Goal: Book appointment/travel/reservation

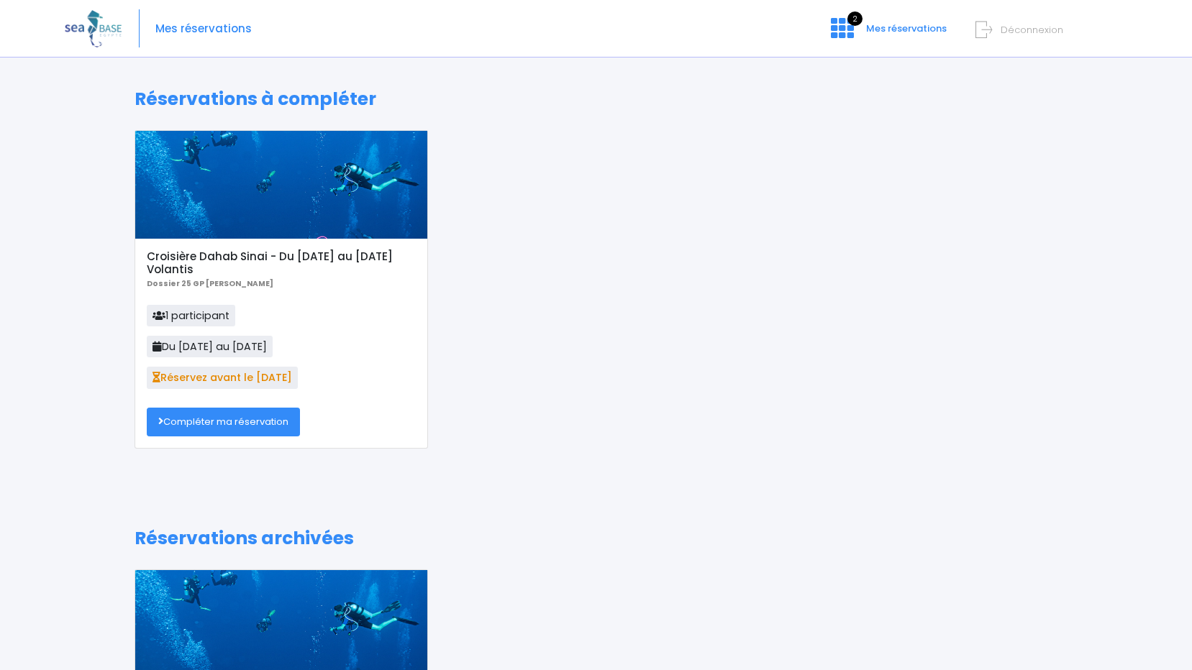
click at [205, 425] on link "Compléter ma réservation" at bounding box center [223, 422] width 153 height 29
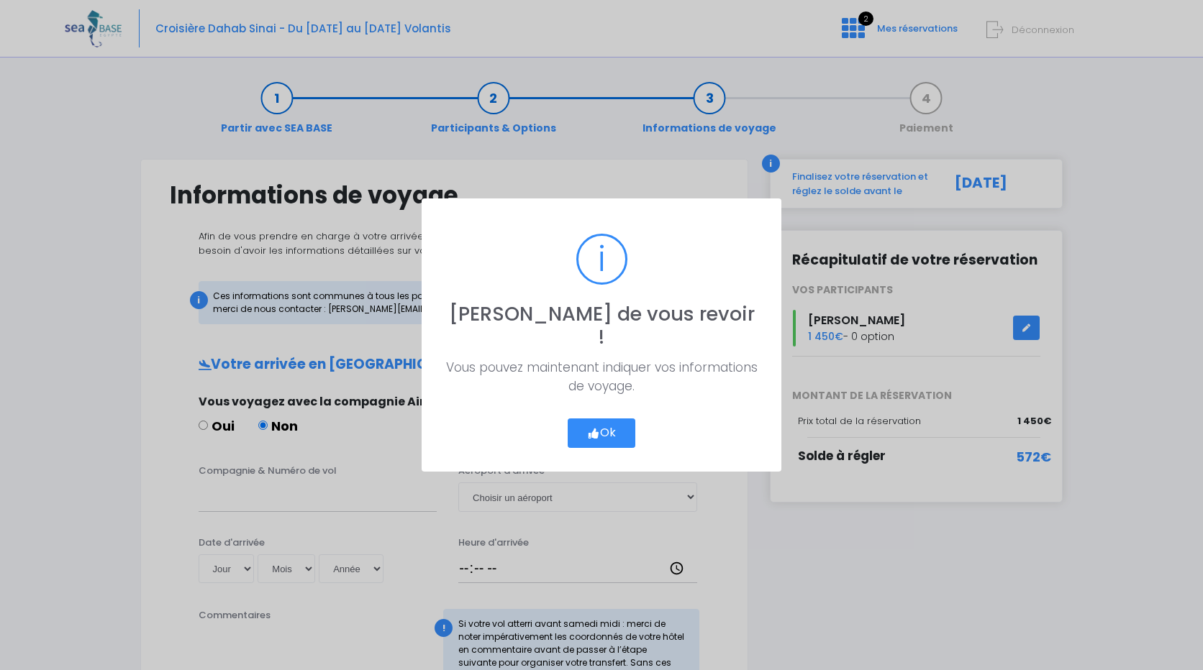
click at [614, 424] on button "Ok" at bounding box center [602, 434] width 68 height 30
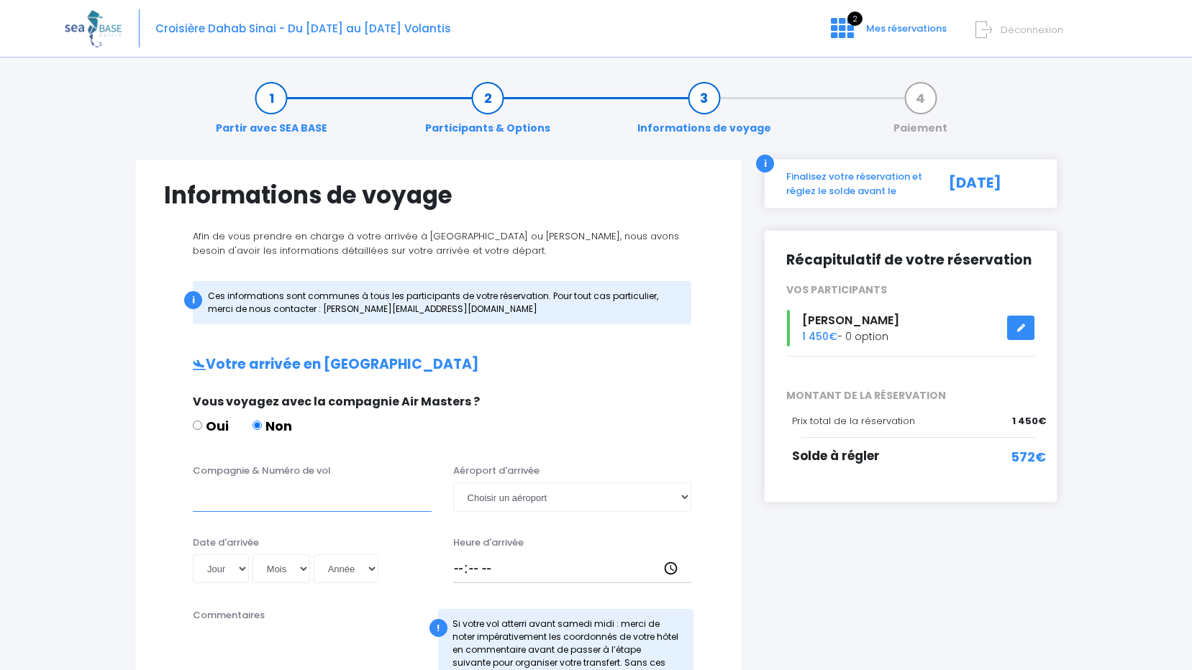
click at [232, 505] on input "Compagnie & Numéro de vol" at bounding box center [312, 497] width 239 height 29
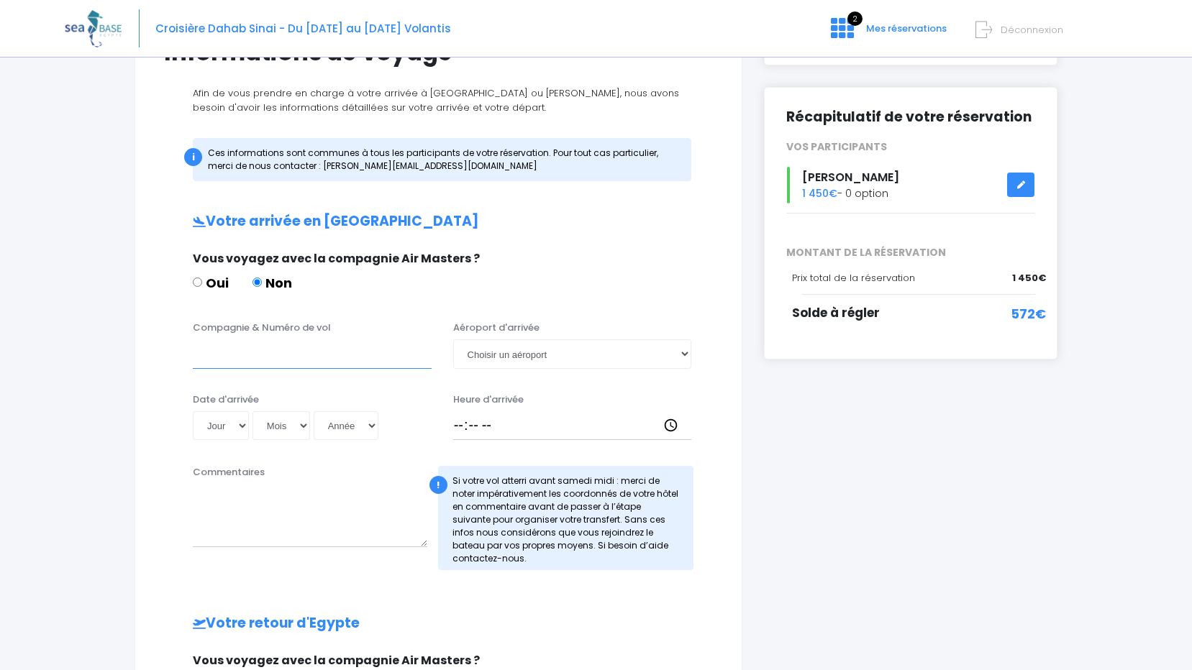
scroll to position [144, 0]
click at [686, 349] on select "Choisir un aéroport Hurghada Marsa Alam" at bounding box center [572, 353] width 239 height 29
select select "Hurghada"
click at [453, 339] on select "Choisir un aéroport Hurghada Marsa Alam" at bounding box center [572, 353] width 239 height 29
click at [224, 358] on input "Compagnie & Numéro de vol" at bounding box center [312, 353] width 239 height 29
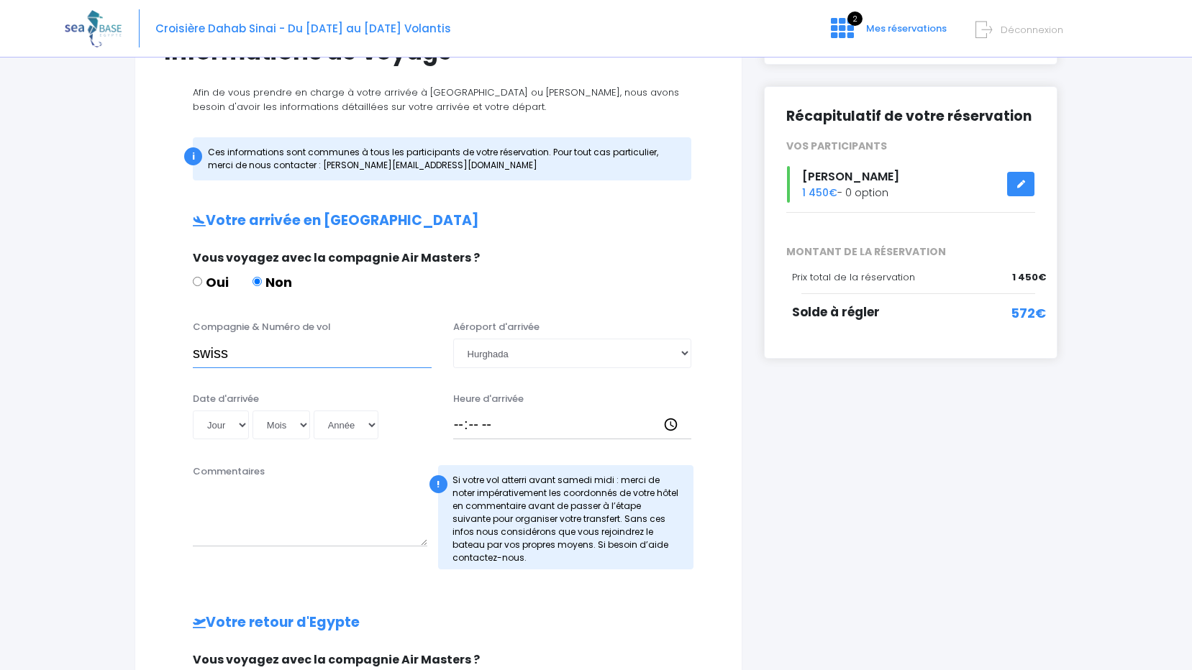
type input "swiss"
click at [242, 428] on select "Jour 01 02 03 04 05 06 07 08 09 10 11 12 13 14 15 16 17 18 19 20 21 22 23 24 25…" at bounding box center [221, 425] width 56 height 29
select select "22"
click at [193, 411] on select "Jour 01 02 03 04 05 06 07 08 09 10 11 12 13 14 15 16 17 18 19 20 21 22 23 24 25…" at bounding box center [221, 425] width 56 height 29
click at [303, 425] on select "Mois 01 02 03 04 05 06 07 08 09 10 11 12" at bounding box center [281, 425] width 58 height 29
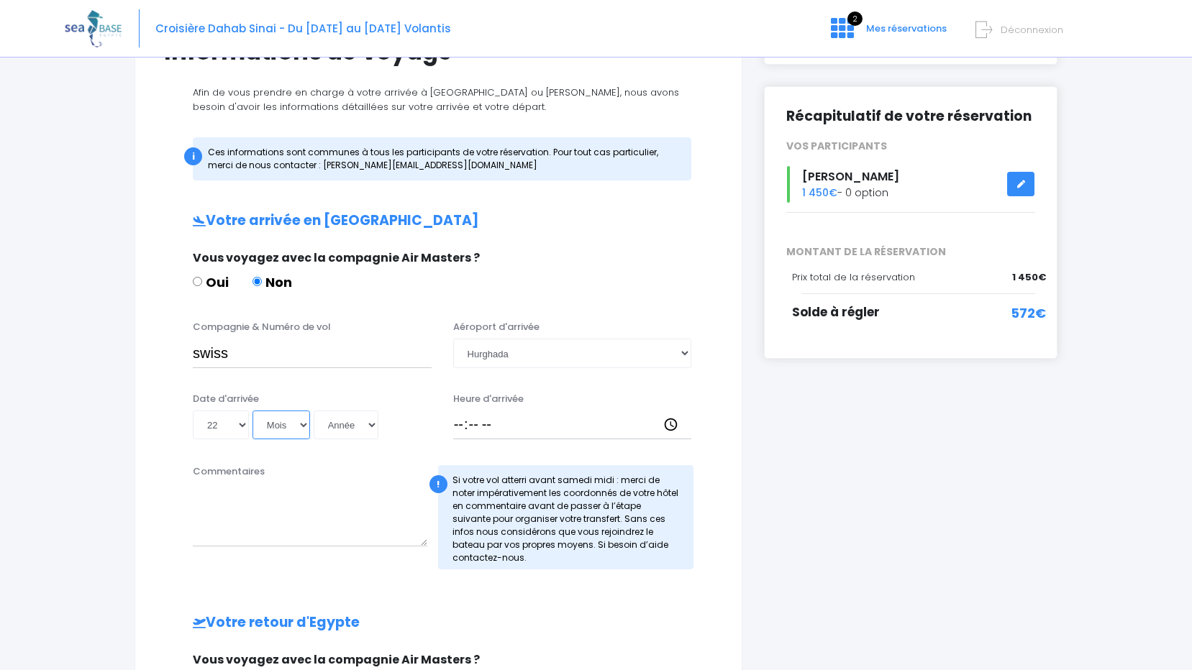
select select "11"
click at [252, 411] on select "Mois 01 02 03 04 05 06 07 08 09 10 11 12" at bounding box center [281, 425] width 58 height 29
click at [373, 427] on select "Année 2045 2044 2043 2042 2041 2040 2039 2038 2037 2036 2035 2034 2033 2032 203…" at bounding box center [346, 425] width 65 height 29
select select "2025"
click at [314, 411] on select "Année 2045 2044 2043 2042 2041 2040 2039 2038 2037 2036 2035 2034 2033 2032 203…" at bounding box center [346, 425] width 65 height 29
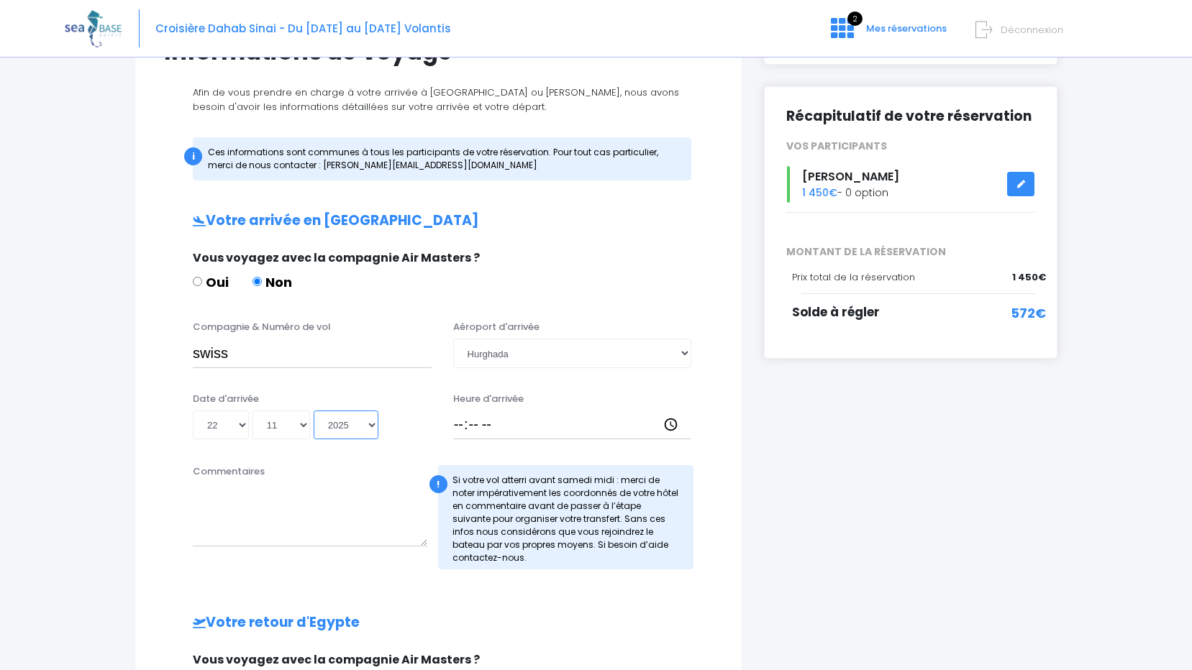
type input "2025-11-22"
click at [491, 421] on input "Heure d'arrivée" at bounding box center [572, 425] width 239 height 29
type input "18:00"
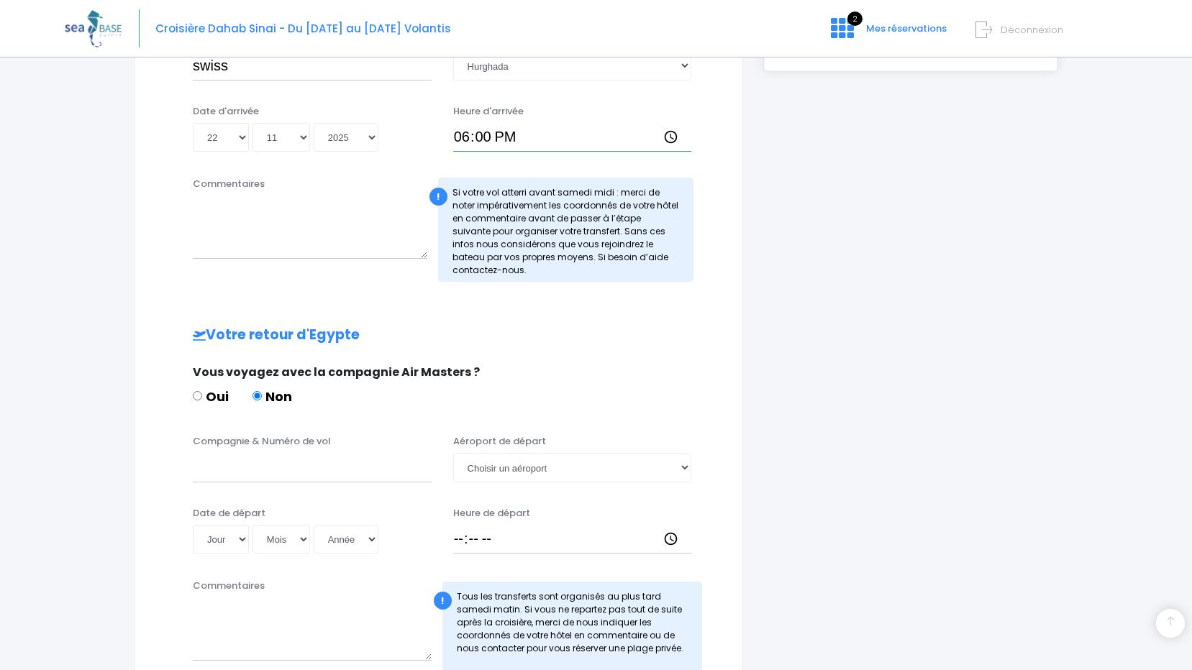
scroll to position [504, 0]
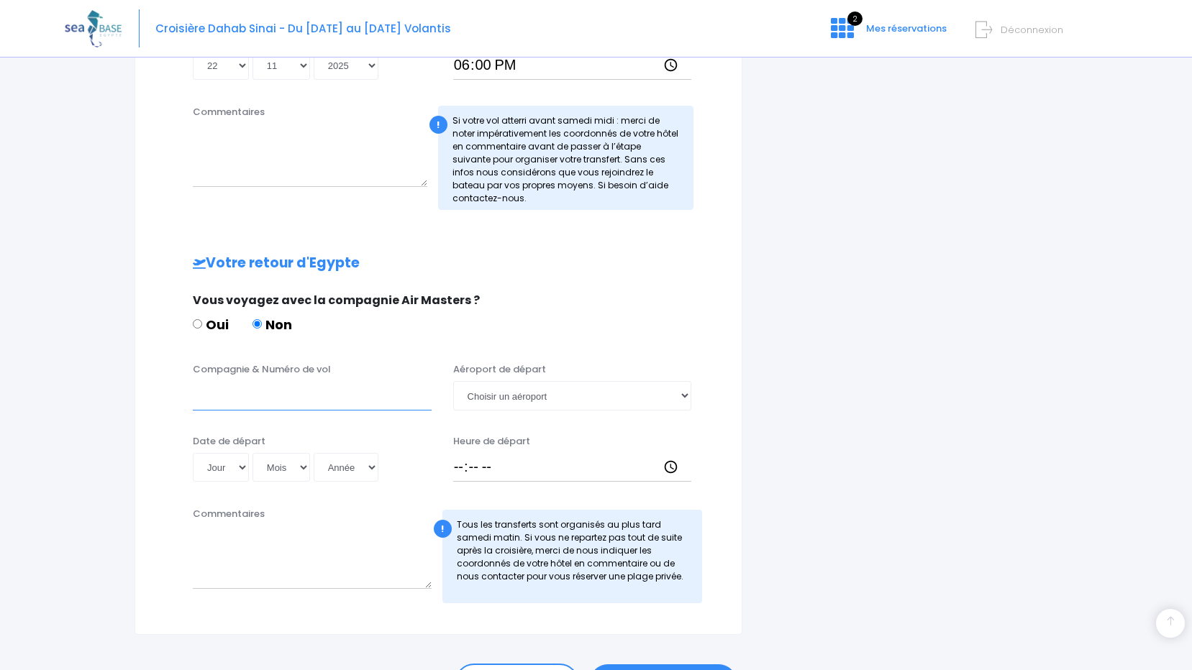
click at [225, 399] on input "Compagnie & Numéro de vol" at bounding box center [312, 395] width 239 height 29
type input "swiss"
click at [244, 468] on select "Jour 01 02 03 04 05 06 07 08 09 10 11 12 13 14 15 16 17 18 19 20 21 22 23 24 25…" at bounding box center [221, 467] width 56 height 29
select select "03"
click at [193, 453] on select "Jour 01 02 03 04 05 06 07 08 09 10 11 12 13 14 15 16 17 18 19 20 21 22 23 24 25…" at bounding box center [221, 467] width 56 height 29
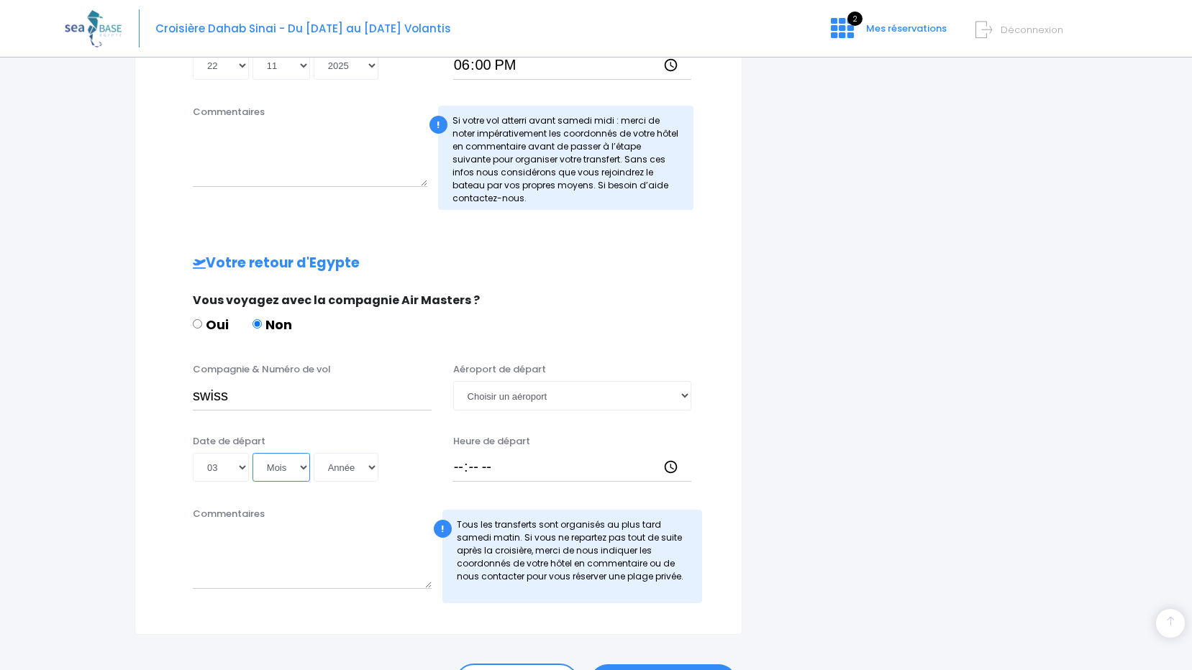
click at [301, 468] on select "Mois 01 02 03 04 05 06 07 08 09 10 11 12" at bounding box center [281, 467] width 58 height 29
select select "12"
click at [252, 453] on select "Mois 01 02 03 04 05 06 07 08 09 10 11 12" at bounding box center [281, 467] width 58 height 29
click at [373, 465] on select "Année 2045 2044 2043 2042 2041 2040 2039 2038 2037 2036 2035 2034 2033 2032 203…" at bounding box center [346, 467] width 65 height 29
select select "2025"
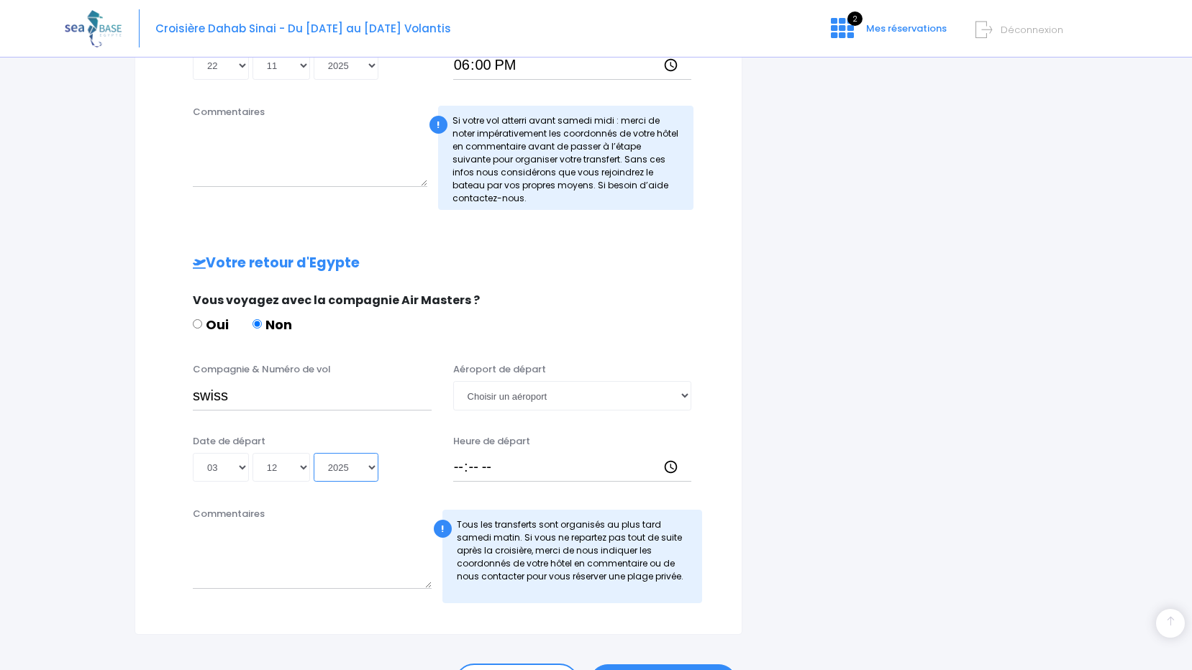
click at [314, 453] on select "Année 2045 2044 2043 2042 2041 2040 2039 2038 2037 2036 2035 2034 2033 2032 203…" at bounding box center [346, 467] width 65 height 29
type input "2025-12-03"
click at [460, 465] on input "Heure de départ" at bounding box center [572, 467] width 239 height 29
click at [240, 396] on input "swiss" at bounding box center [312, 395] width 239 height 29
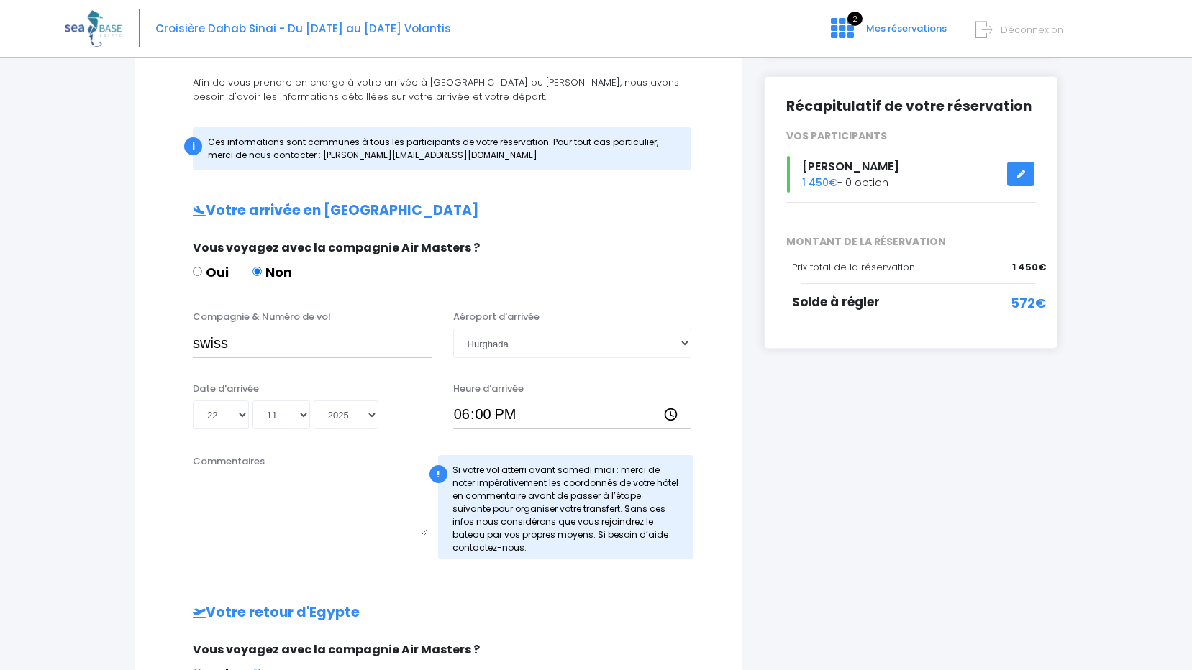
scroll to position [144, 0]
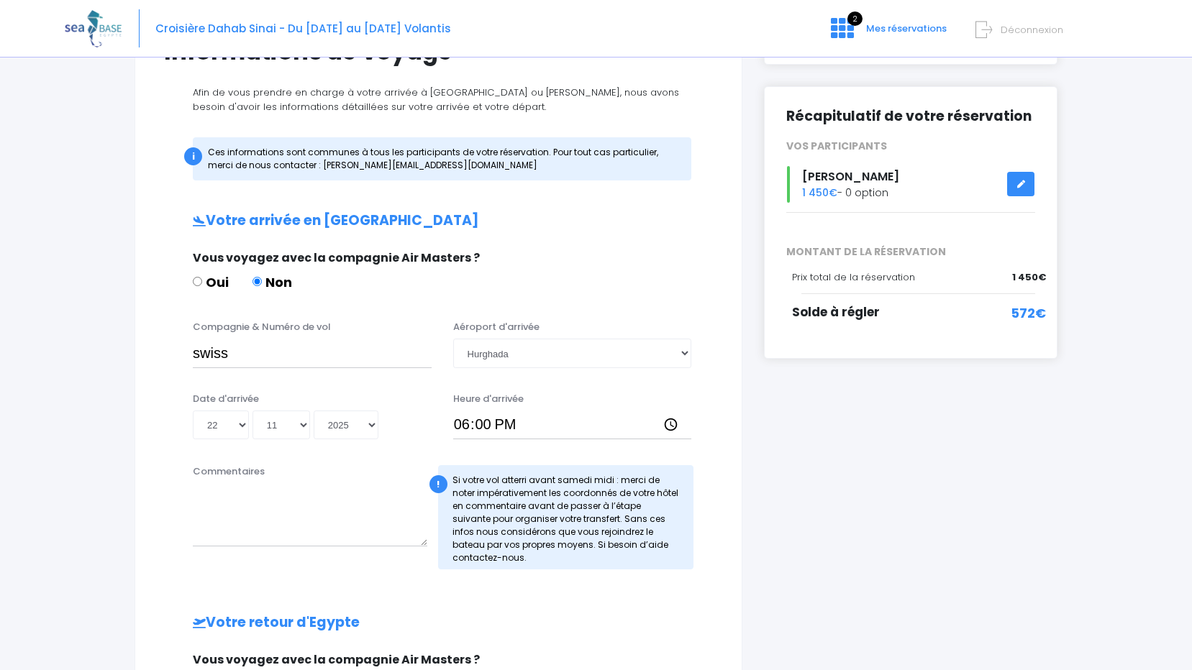
type input "swiss air"
click at [242, 352] on input "swiss" at bounding box center [312, 353] width 239 height 29
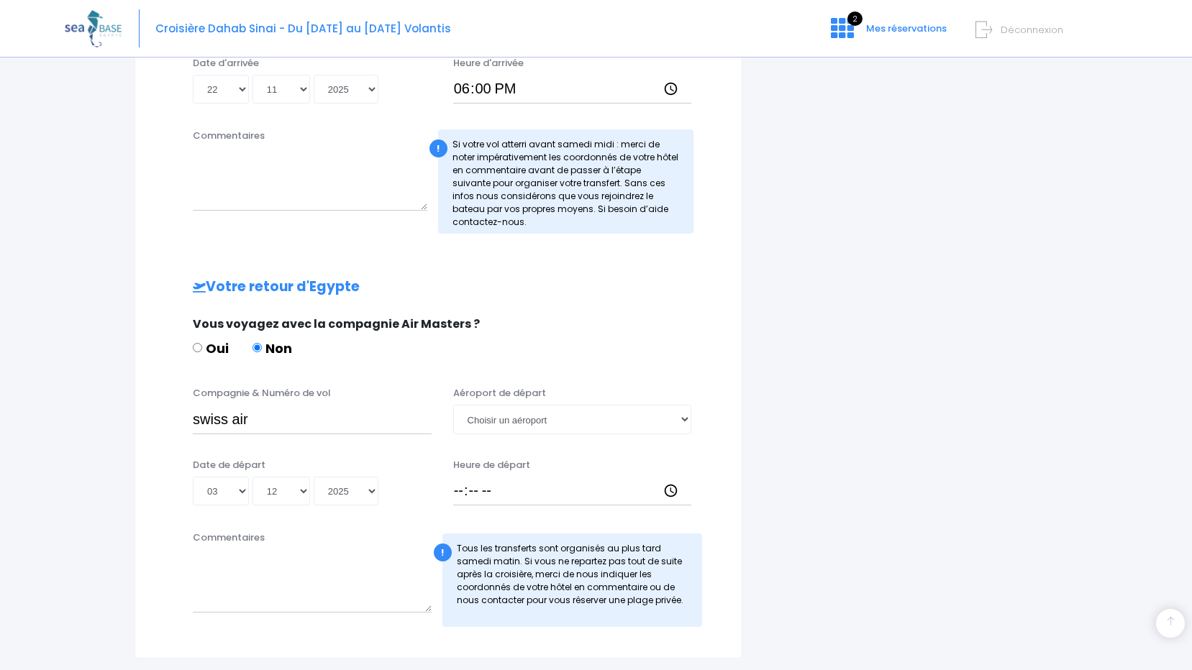
scroll to position [575, 0]
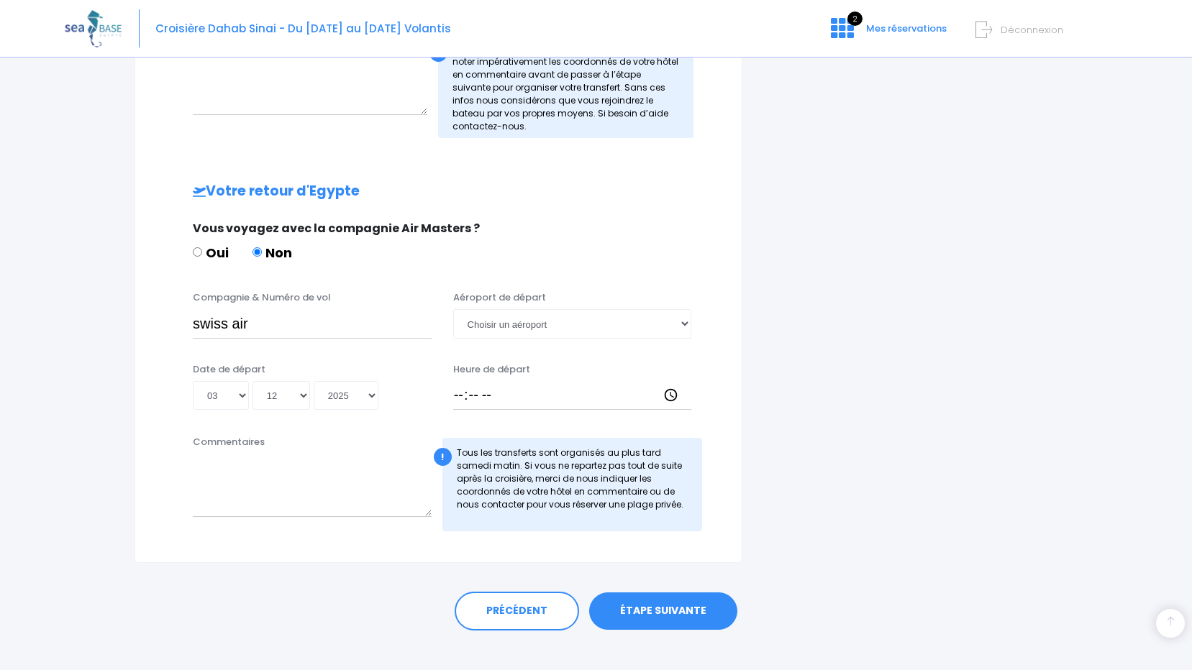
type input "swiss air"
click at [685, 322] on select "Choisir un aéroport Hurghada Marsa Alam" at bounding box center [572, 323] width 239 height 29
click at [1024, 337] on div "i Finalisez votre réservation et réglez le solde avant le 08/10/2025 Récapitula…" at bounding box center [910, 74] width 315 height 980
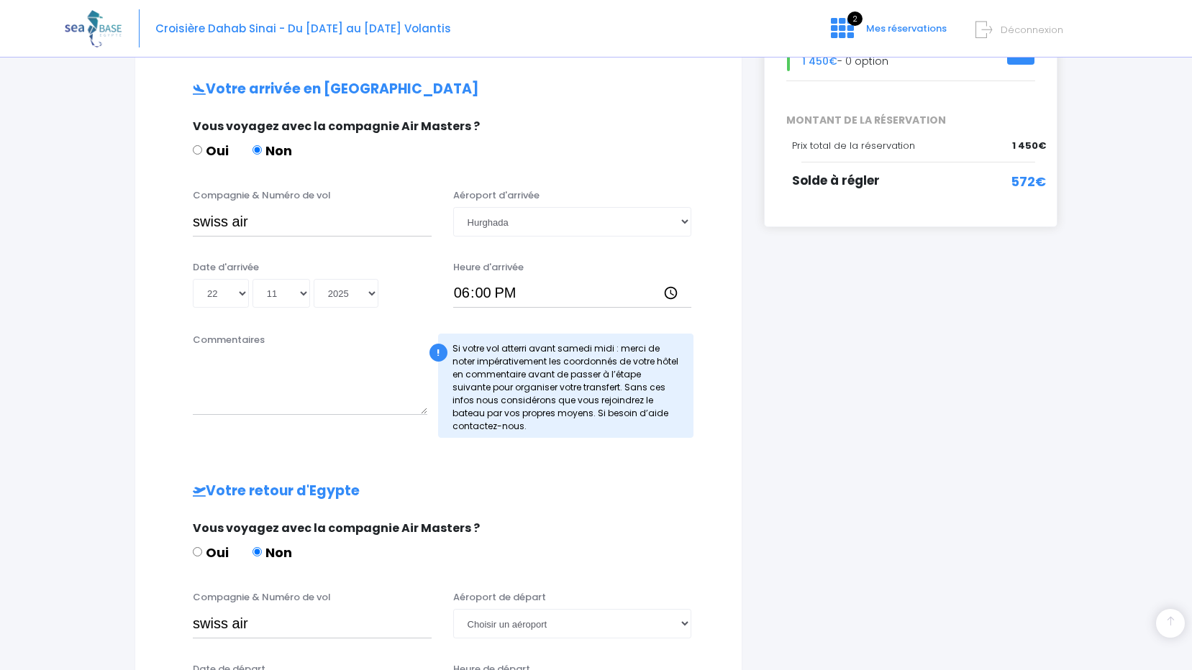
scroll to position [504, 0]
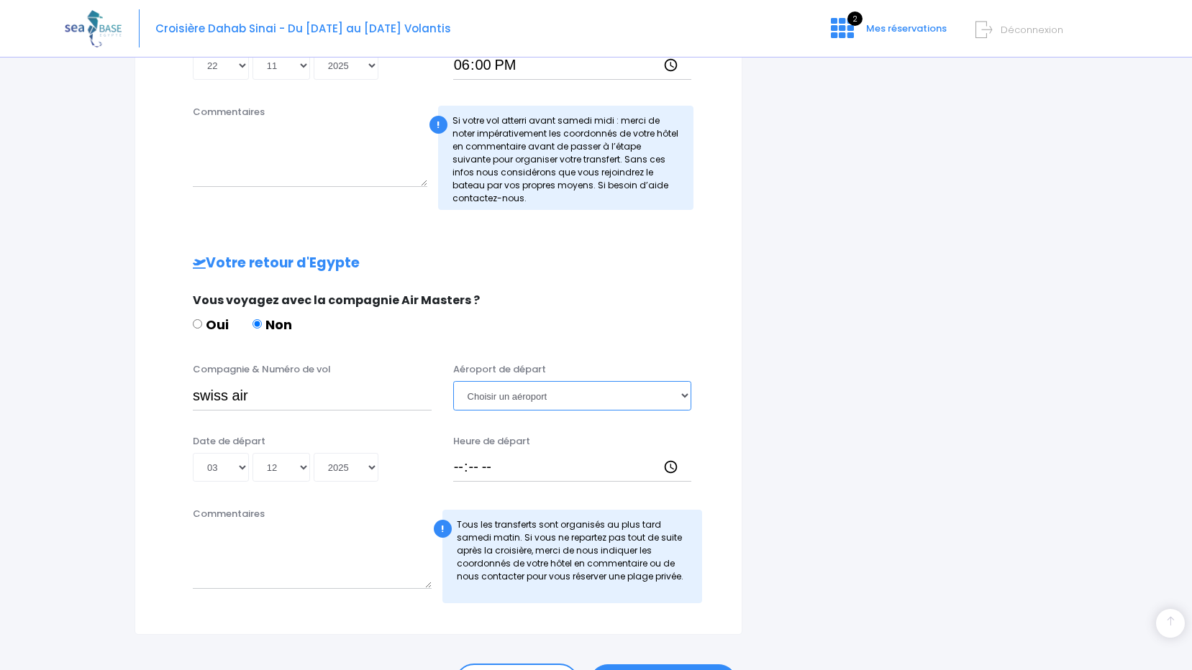
click at [685, 395] on select "Choisir un aéroport Hurghada Marsa Alam" at bounding box center [572, 395] width 239 height 29
click at [589, 399] on select "Choisir un aéroport Hurghada Marsa Alam" at bounding box center [572, 395] width 239 height 29
click at [589, 396] on select "Choisir un aéroport Hurghada Marsa Alam" at bounding box center [572, 395] width 239 height 29
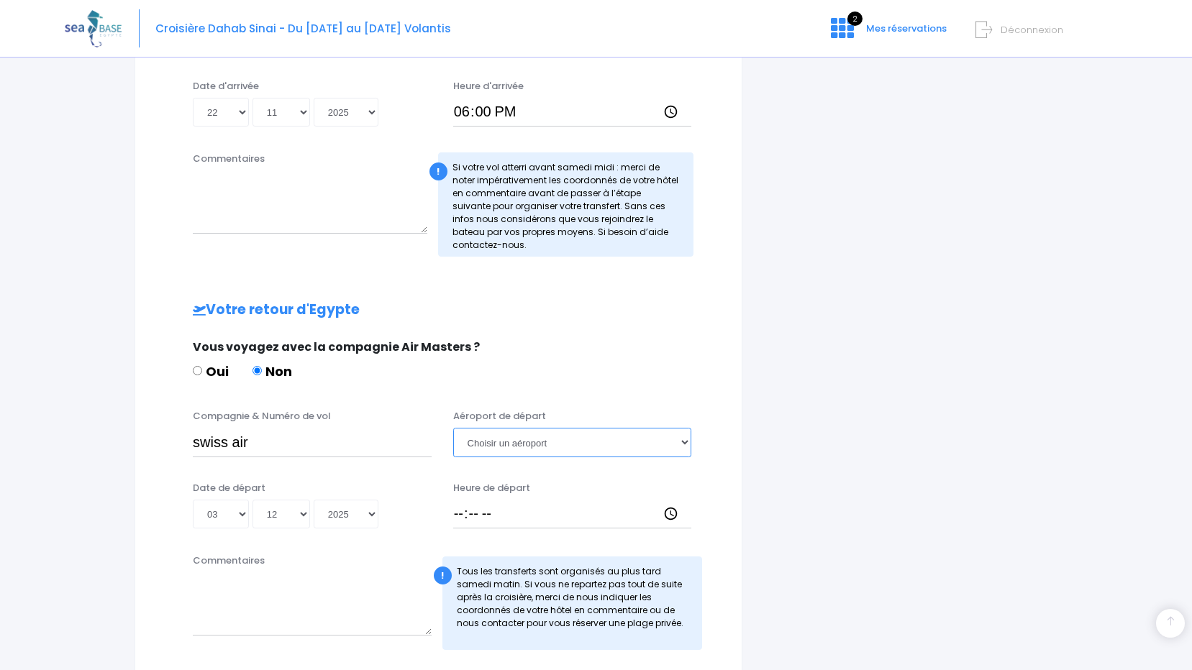
scroll to position [450, 0]
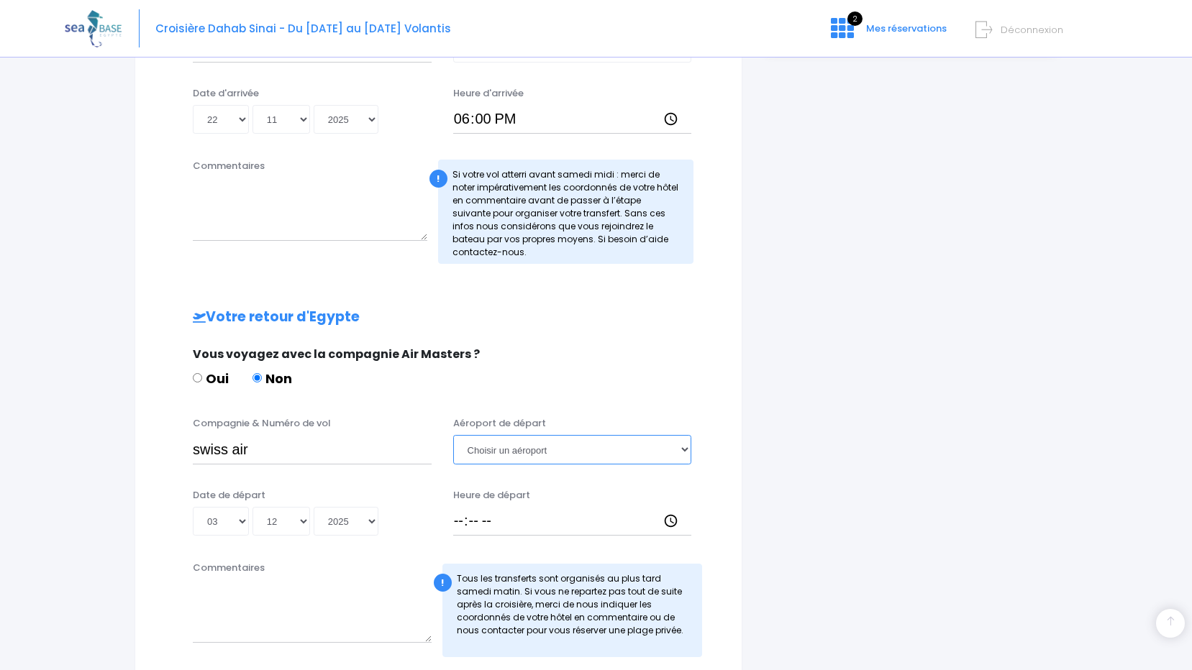
click at [683, 450] on select "Choisir un aéroport Hurghada Marsa Alam" at bounding box center [572, 449] width 239 height 29
click at [921, 450] on div "i Finalisez votre réservation et réglez le solde avant le 08/10/2025 Récapitula…" at bounding box center [910, 199] width 315 height 980
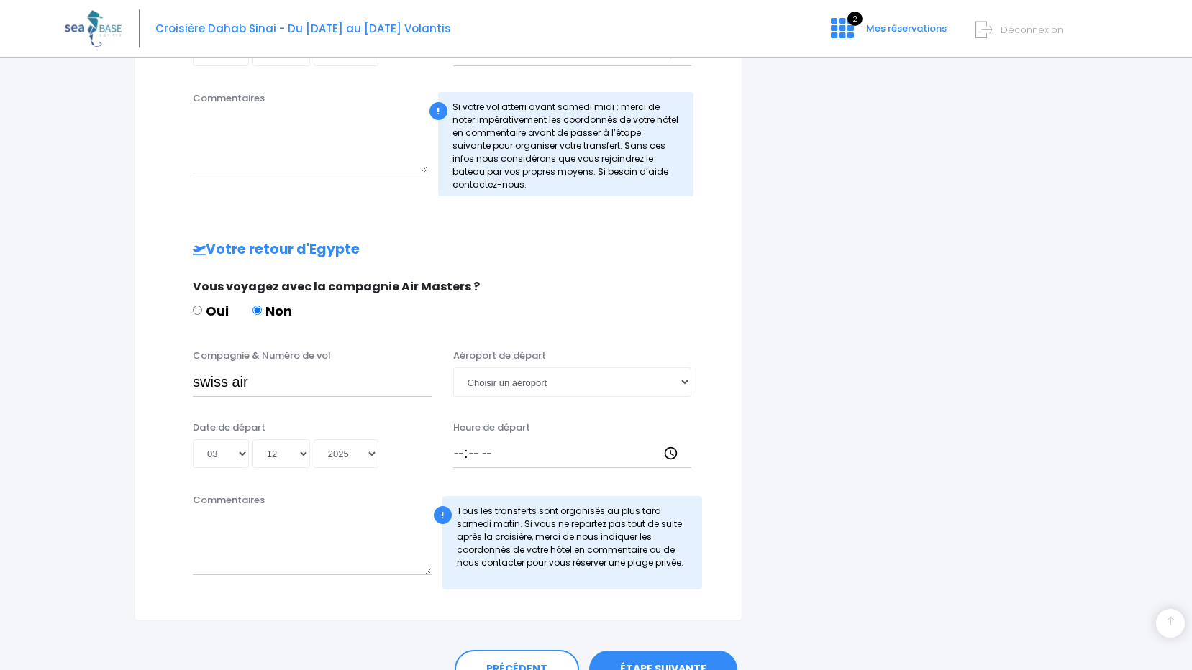
scroll to position [593, 0]
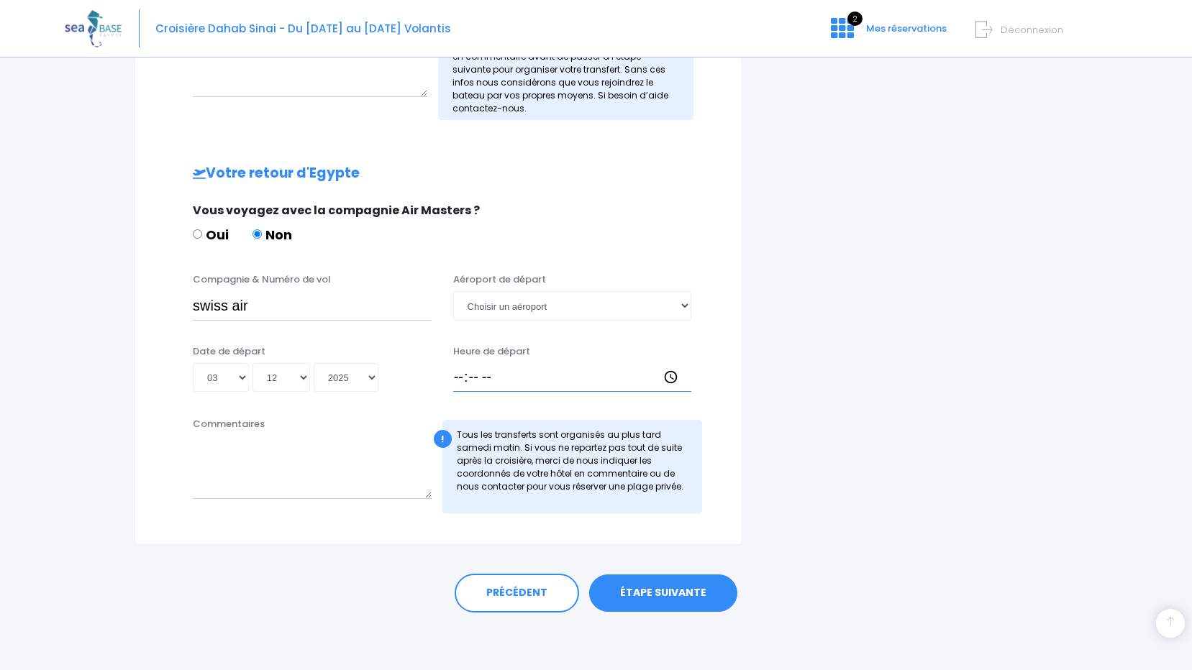
click at [460, 379] on input "Heure de départ" at bounding box center [572, 377] width 239 height 29
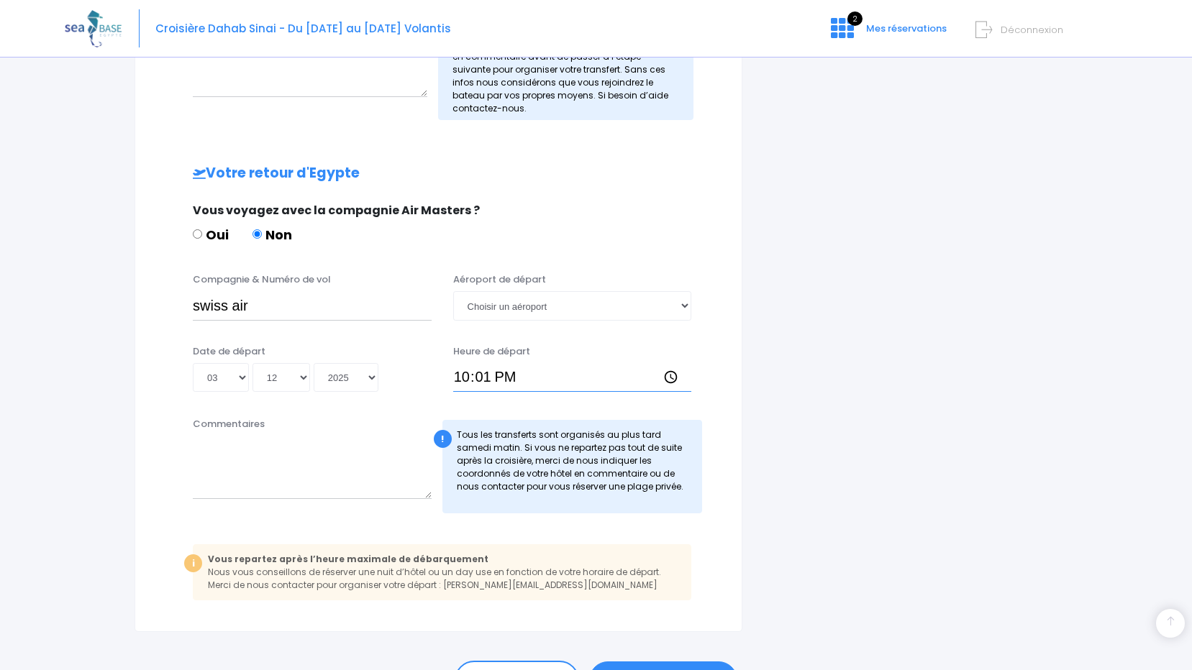
type input "22:15"
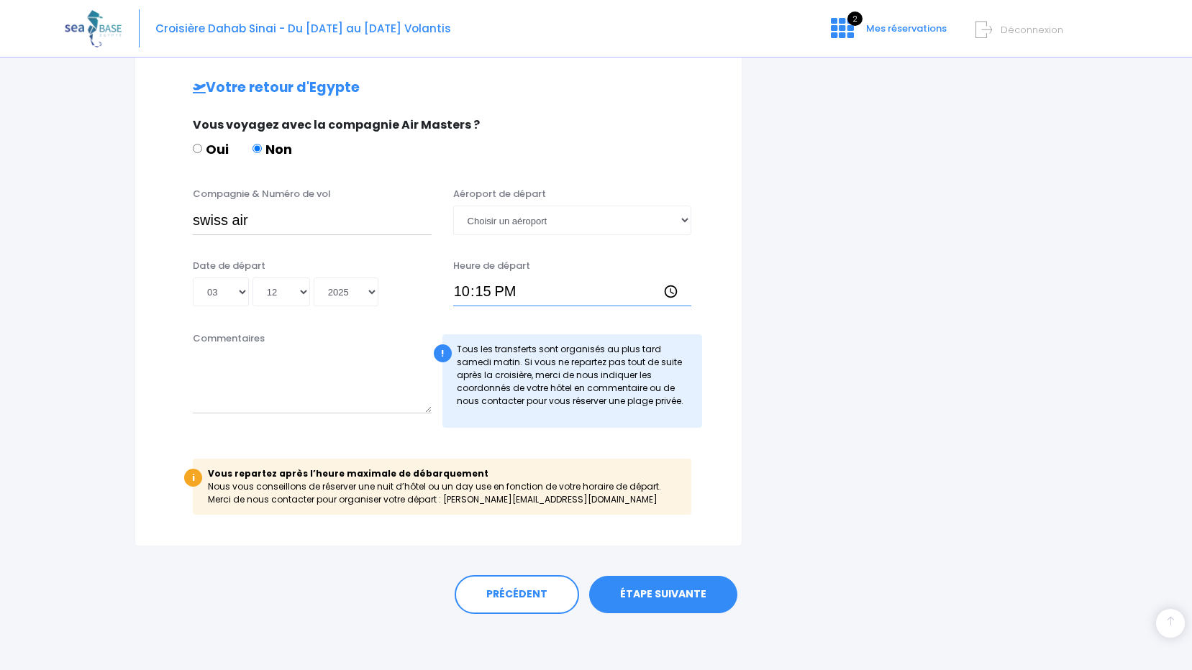
scroll to position [680, 0]
click at [684, 218] on select "Choisir un aéroport Hurghada Marsa Alam" at bounding box center [572, 218] width 239 height 29
select select "Hurghada"
click at [453, 204] on select "Choisir un aéroport Hurghada Marsa Alam" at bounding box center [572, 218] width 239 height 29
click at [683, 217] on select "Choisir un aéroport Hurghada Marsa Alam" at bounding box center [572, 218] width 239 height 29
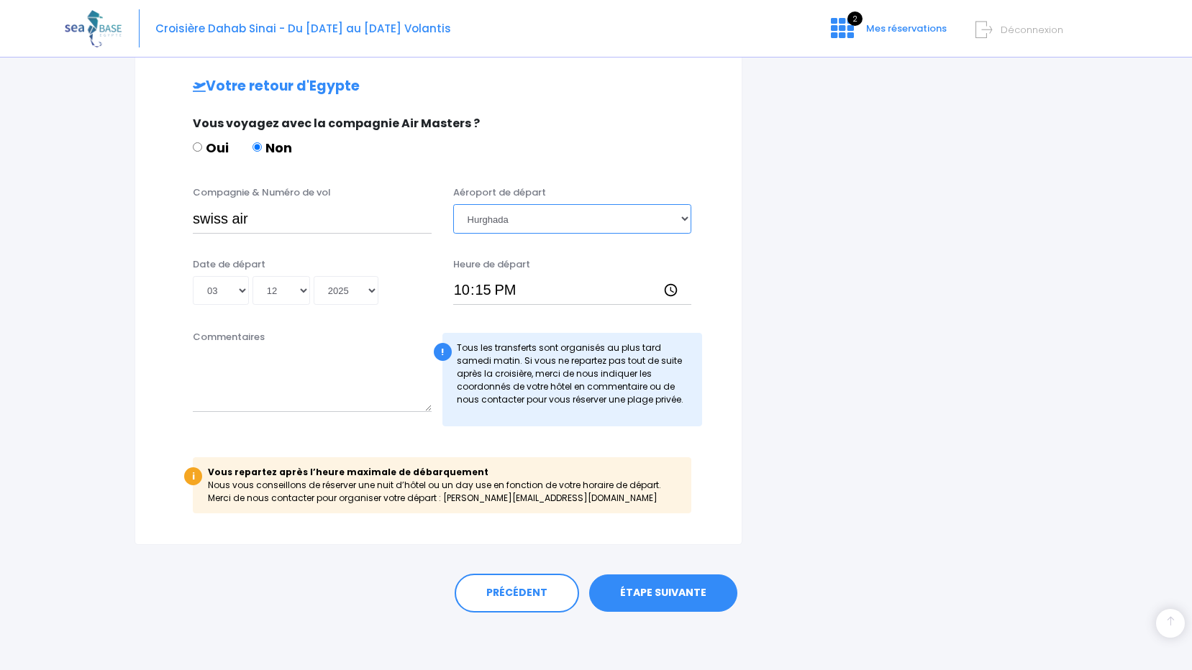
click at [453, 204] on select "Choisir un aéroport Hurghada Marsa Alam" at bounding box center [572, 218] width 239 height 29
click at [664, 592] on link "ÉTAPE SUIVANTE" at bounding box center [663, 593] width 148 height 37
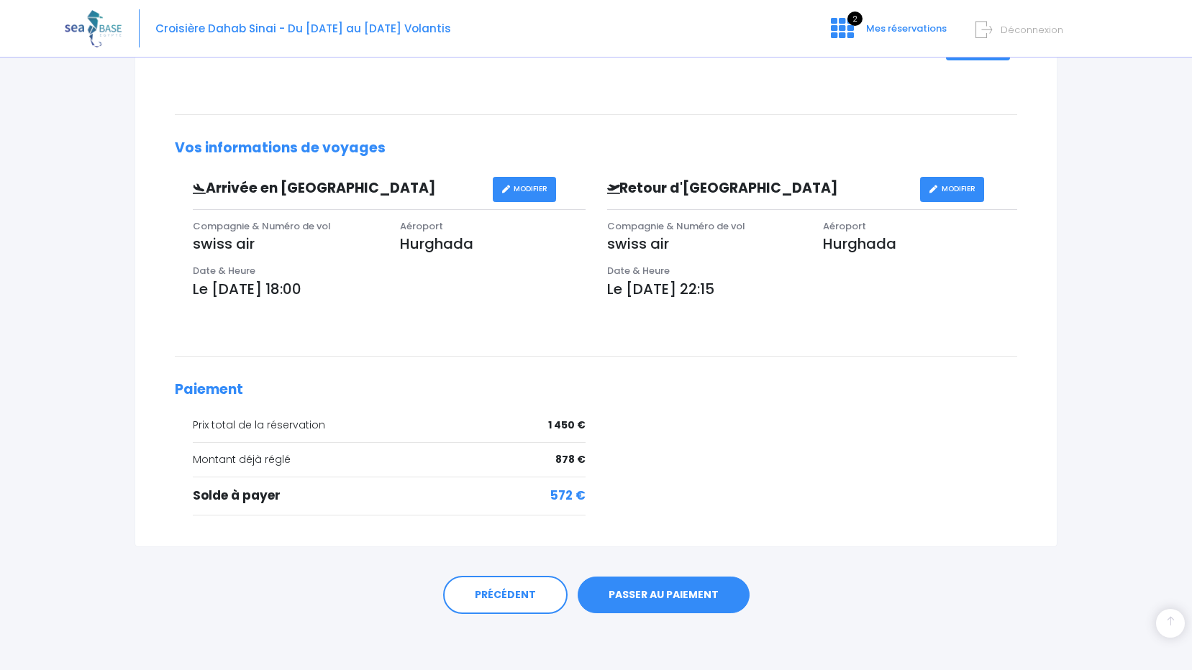
scroll to position [341, 0]
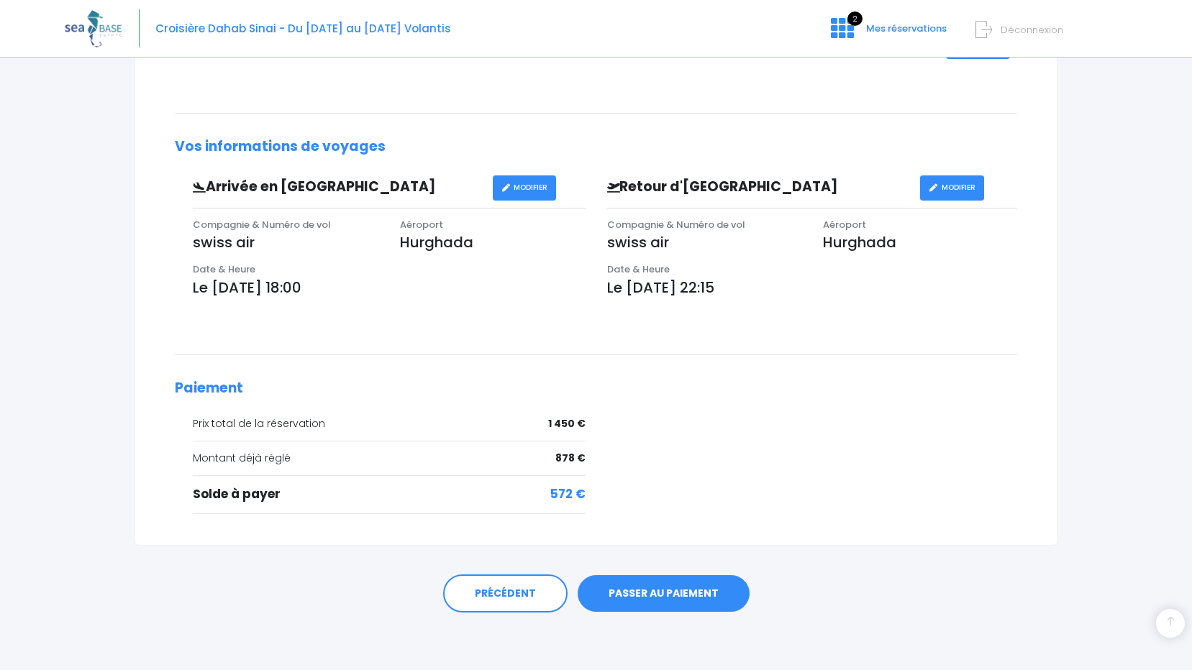
click at [657, 595] on link "PASSER AU PAIEMENT" at bounding box center [664, 593] width 172 height 37
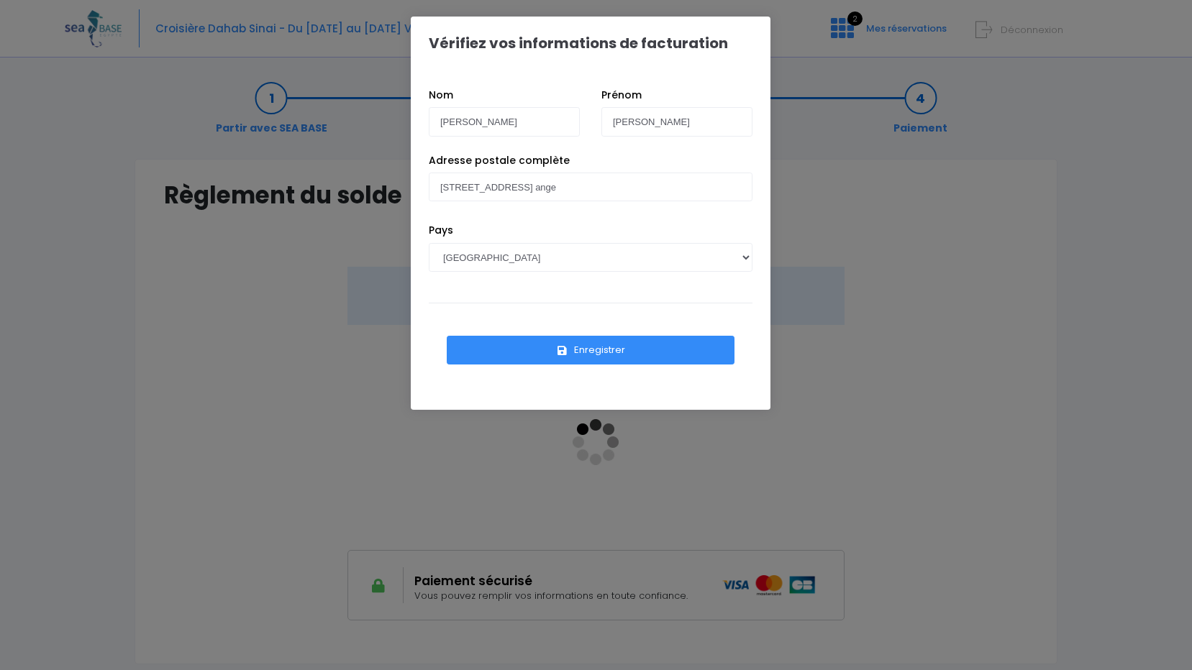
click at [597, 354] on button "Enregistrer" at bounding box center [591, 350] width 288 height 29
